Goal: Task Accomplishment & Management: Manage account settings

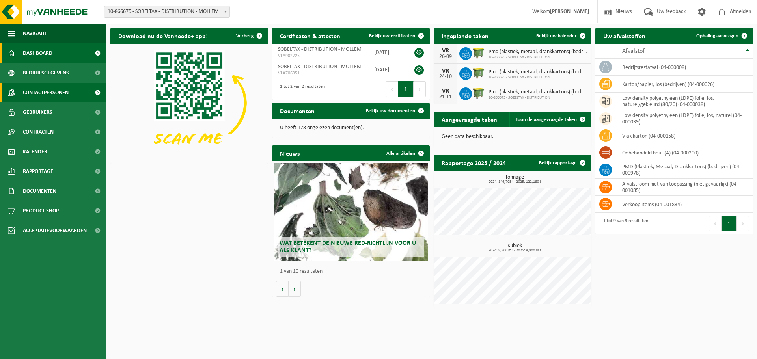
click at [76, 93] on link "Contactpersonen" at bounding box center [53, 93] width 106 height 20
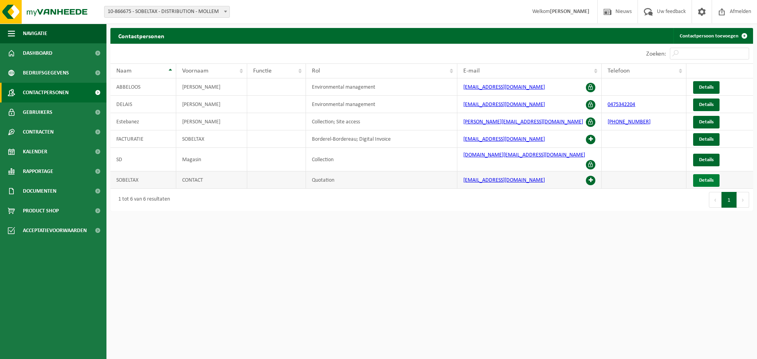
click at [700, 178] on span "Details" at bounding box center [706, 180] width 15 height 5
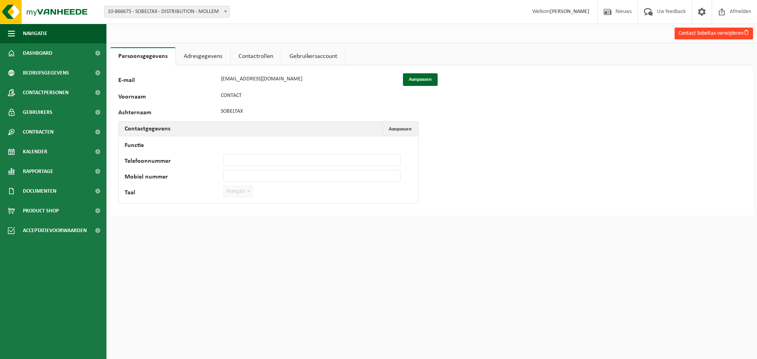
click at [708, 33] on button "Contact Sobeltax verwijderen" at bounding box center [713, 34] width 78 height 12
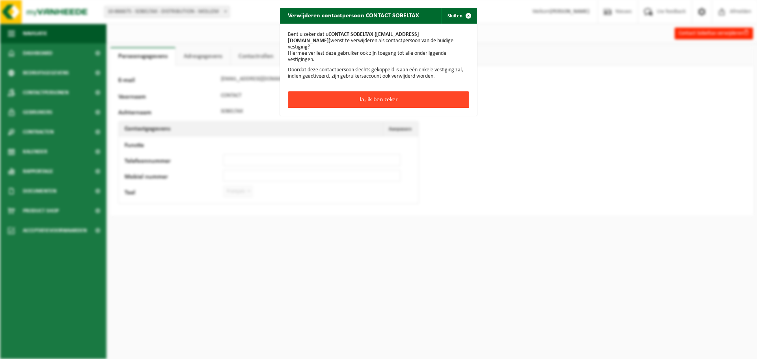
click at [387, 97] on button "Ja, ik ben zeker" at bounding box center [378, 99] width 181 height 17
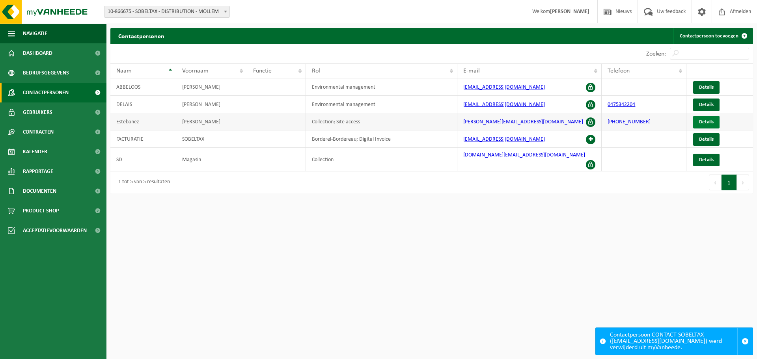
click at [706, 122] on span "Details" at bounding box center [706, 121] width 15 height 5
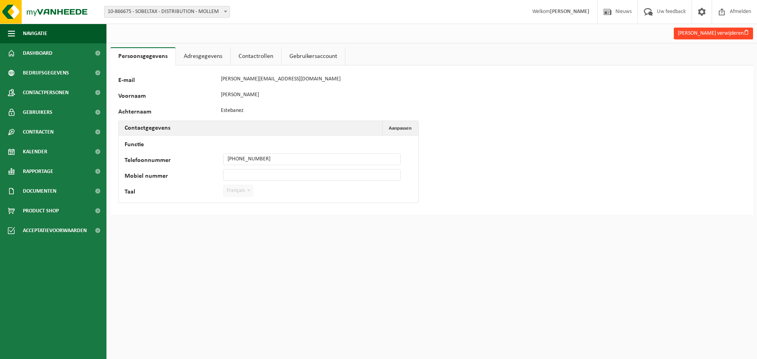
click at [706, 34] on button "Jose Estebanez verwijderen" at bounding box center [713, 34] width 79 height 12
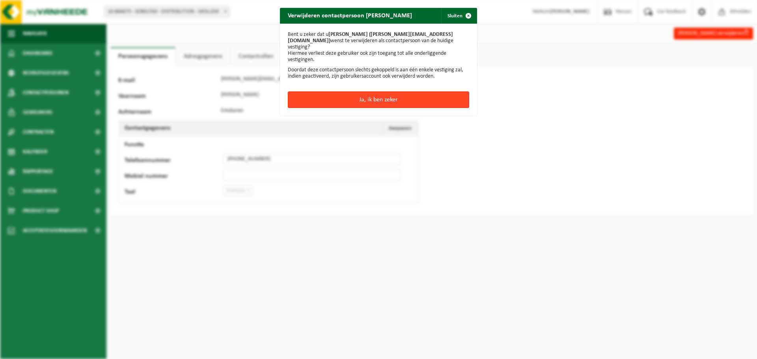
click at [404, 97] on button "Ja, ik ben zeker" at bounding box center [378, 99] width 181 height 17
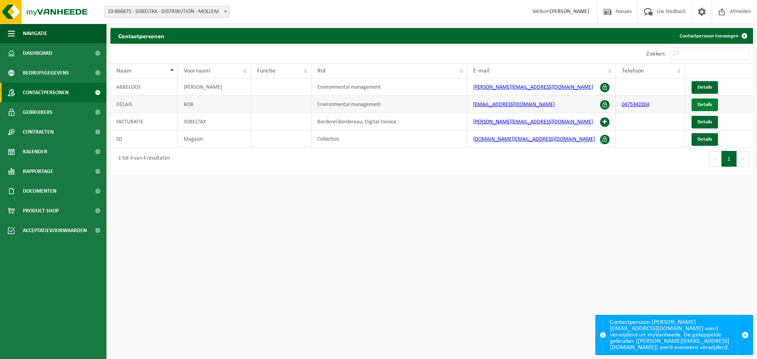
click at [701, 103] on span "Details" at bounding box center [704, 104] width 15 height 5
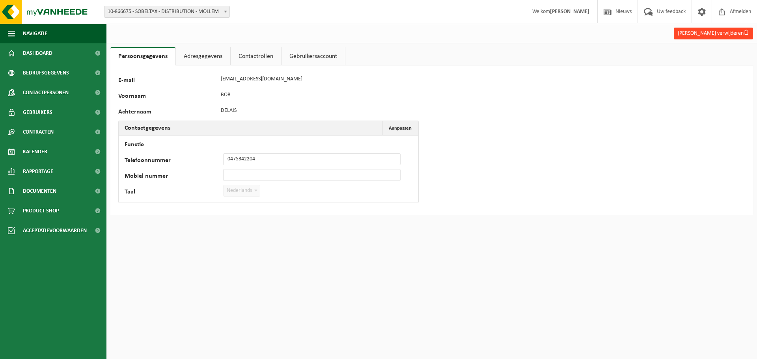
click at [717, 33] on button "[PERSON_NAME] verwijderen" at bounding box center [713, 34] width 79 height 12
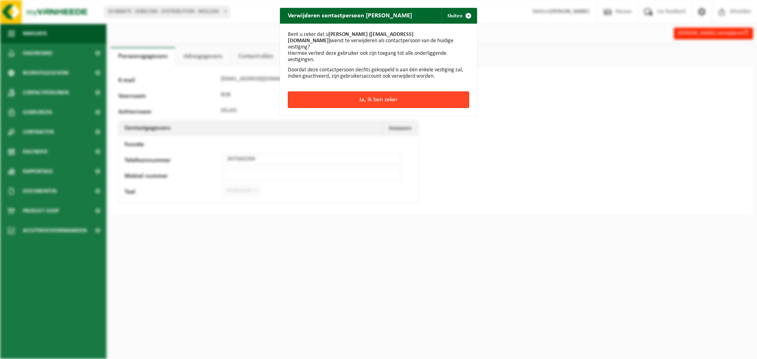
drag, startPoint x: 424, startPoint y: 97, endPoint x: 452, endPoint y: 95, distance: 27.6
click at [424, 96] on button "Ja, ik ben zeker" at bounding box center [378, 99] width 181 height 17
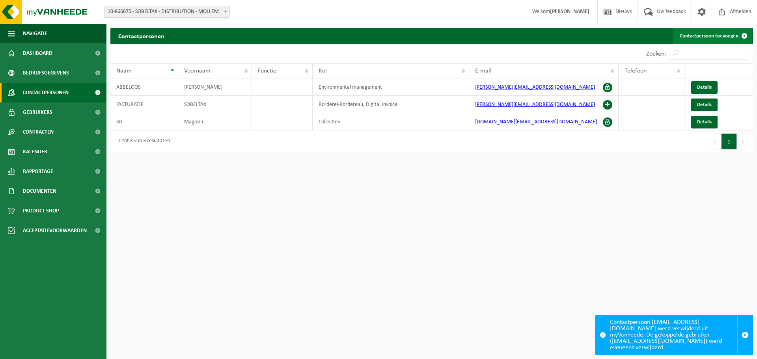
click at [743, 36] on span at bounding box center [744, 36] width 16 height 16
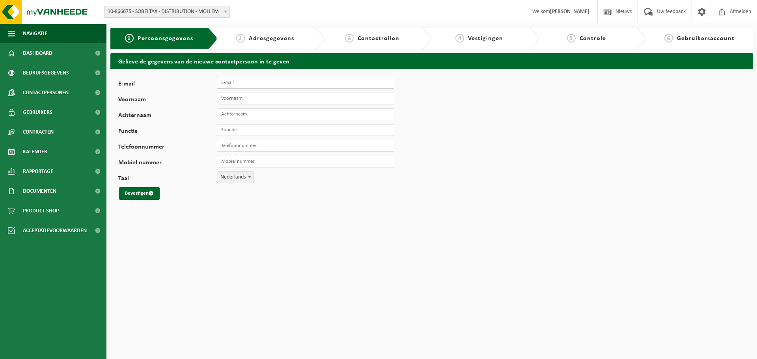
click at [250, 84] on input "E-mail" at bounding box center [305, 83] width 177 height 12
click at [240, 82] on input "E-mail" at bounding box center [305, 83] width 177 height 12
paste input "[PERSON_NAME][EMAIL_ADDRESS][DOMAIN_NAME]"
type input "[PERSON_NAME][EMAIL_ADDRESS][DOMAIN_NAME]"
click at [255, 96] on input "Voornaam" at bounding box center [305, 99] width 177 height 12
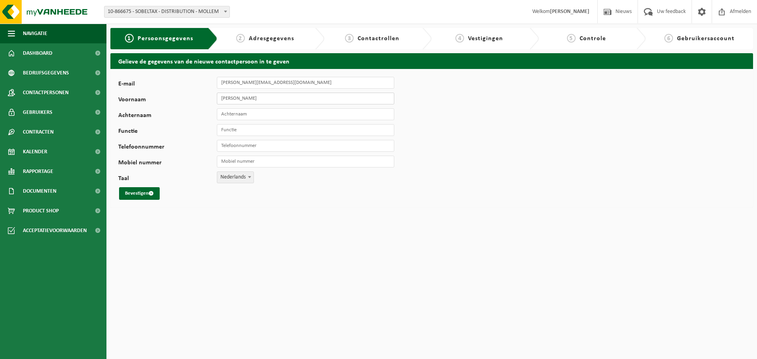
type input "JENNIFER"
click at [248, 114] on input "Achternaam" at bounding box center [305, 114] width 177 height 12
type input "TRAMMER"
click at [248, 130] on input "Functie" at bounding box center [305, 130] width 177 height 12
type input "QUALITE"
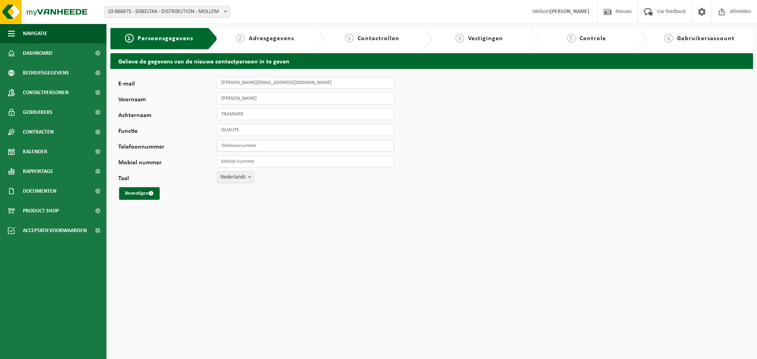
click at [258, 147] on input "Telefoonnummer" at bounding box center [305, 146] width 177 height 12
type input "[PHONE_NUMBER]"
drag, startPoint x: 227, startPoint y: 184, endPoint x: 229, endPoint y: 178, distance: 6.4
click at [227, 184] on div "E-mail j.trammer@sd-group.be Voornaam JENNIFER Achternaam TRAMMER Functie QUALI…" at bounding box center [246, 138] width 256 height 123
click at [231, 177] on span "Nederlands" at bounding box center [235, 177] width 36 height 11
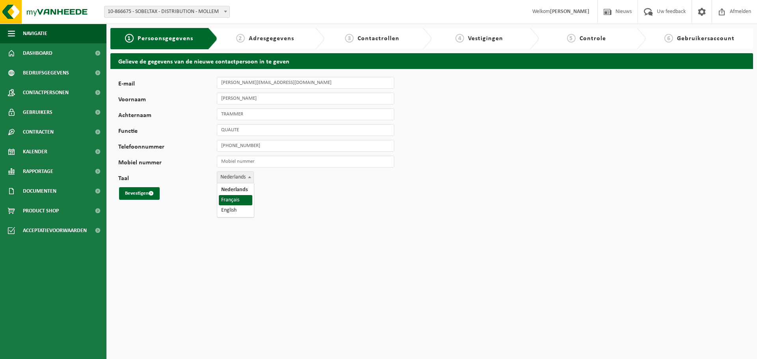
select select "1"
click at [140, 190] on button "Bevestigen" at bounding box center [139, 193] width 41 height 13
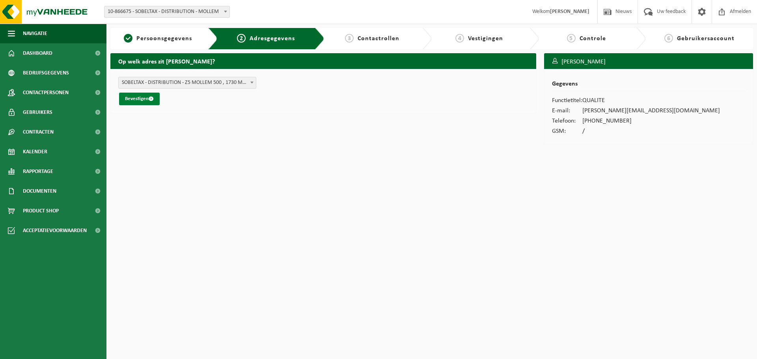
click at [140, 95] on button "Bevestigen" at bounding box center [139, 99] width 41 height 13
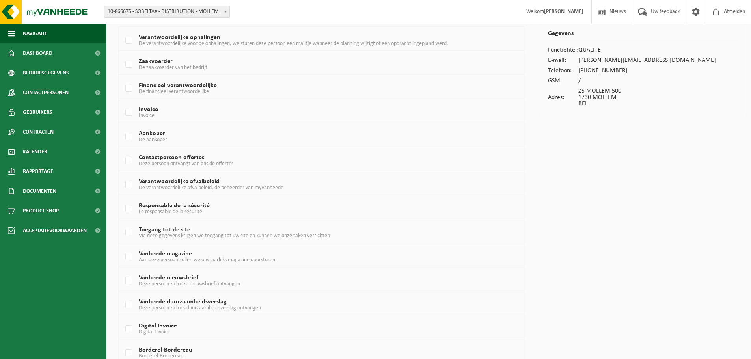
scroll to position [111, 0]
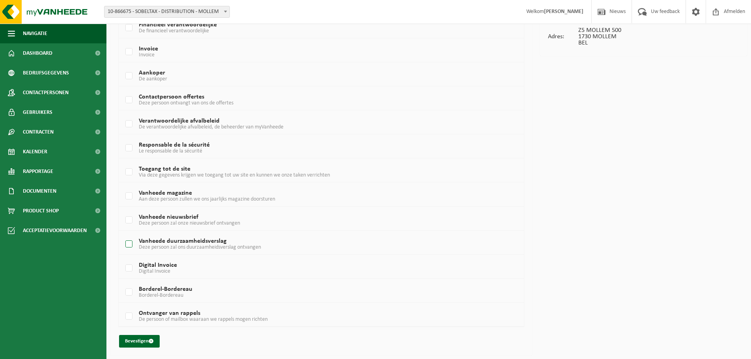
click at [129, 246] on label "Vanheede duurzaamheidsverslag Deze persoon zal ons duurzaamheidsverslag ontvang…" at bounding box center [304, 244] width 361 height 12
click at [123, 235] on input "Vanheede duurzaamheidsverslag Deze persoon zal ons duurzaamheidsverslag ontvang…" at bounding box center [122, 234] width 0 height 0
checkbox input "true"
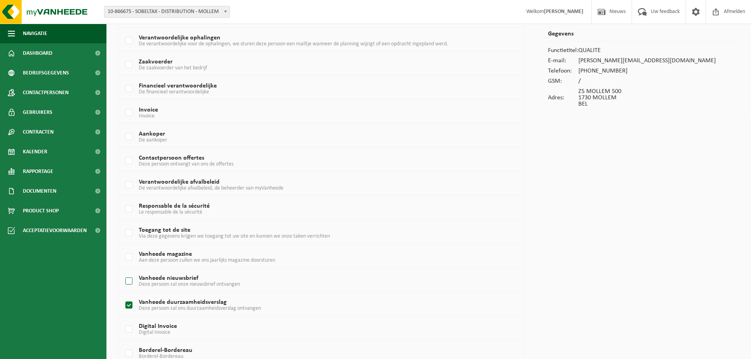
scroll to position [32, 0]
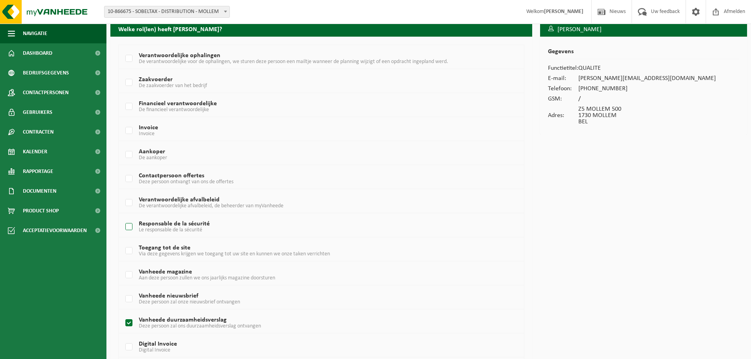
click at [129, 226] on label "Responsable de la sécurité Le responsable de la sécurité" at bounding box center [304, 227] width 361 height 12
click at [123, 217] on input "Responsable de la sécurité Le responsable de la sécurité" at bounding box center [122, 217] width 0 height 0
checkbox input "true"
click at [128, 204] on label "Verantwoordelijke afvalbeleid De verantwoordelijke afvalbeleid, de beheerder va…" at bounding box center [304, 203] width 361 height 12
click at [123, 193] on input "Verantwoordelijke afvalbeleid De verantwoordelijke afvalbeleid, de beheerder va…" at bounding box center [122, 193] width 0 height 0
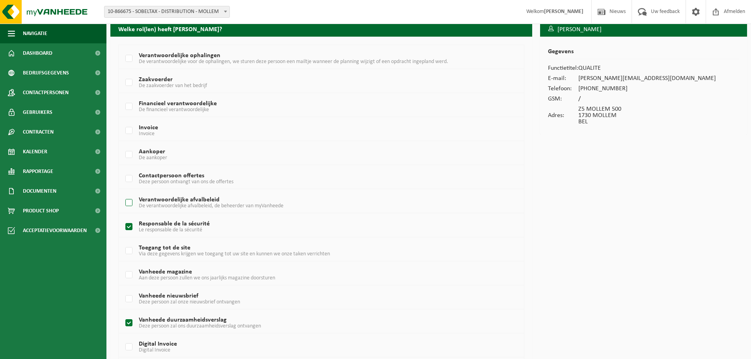
checkbox input "true"
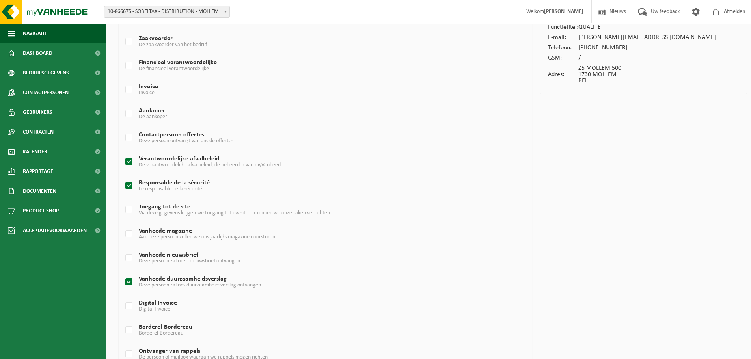
scroll to position [111, 0]
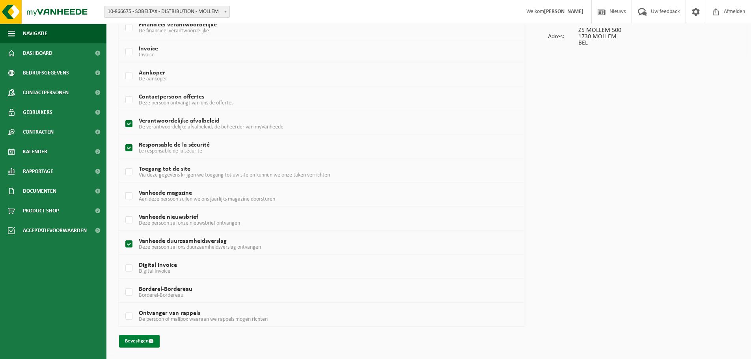
click at [138, 340] on button "Bevestigen" at bounding box center [139, 341] width 41 height 13
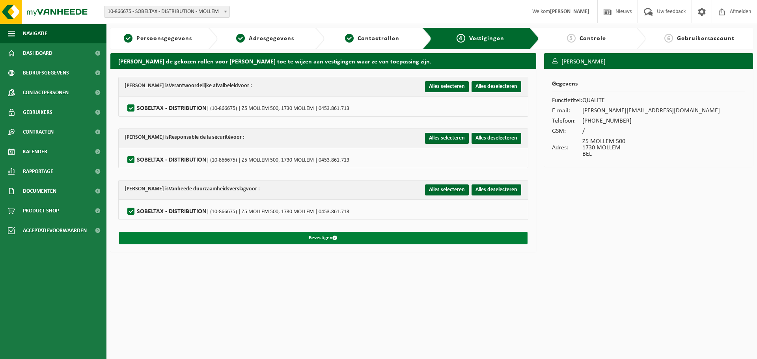
click at [321, 236] on button "Bevestigen" at bounding box center [323, 238] width 408 height 13
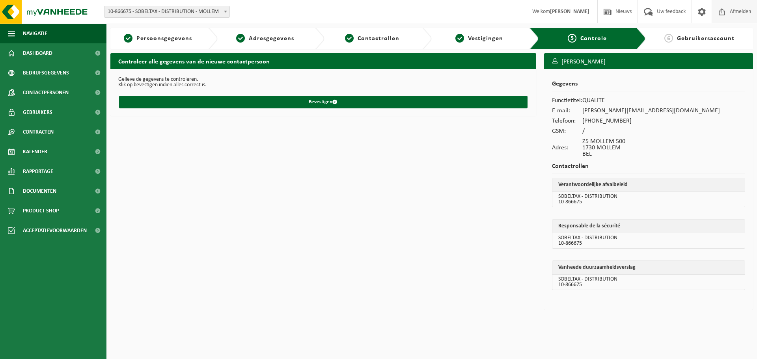
drag, startPoint x: 728, startPoint y: 12, endPoint x: 728, endPoint y: 5, distance: 7.5
click at [728, 12] on span "Afmelden" at bounding box center [740, 11] width 25 height 23
